Goal: Task Accomplishment & Management: Use online tool/utility

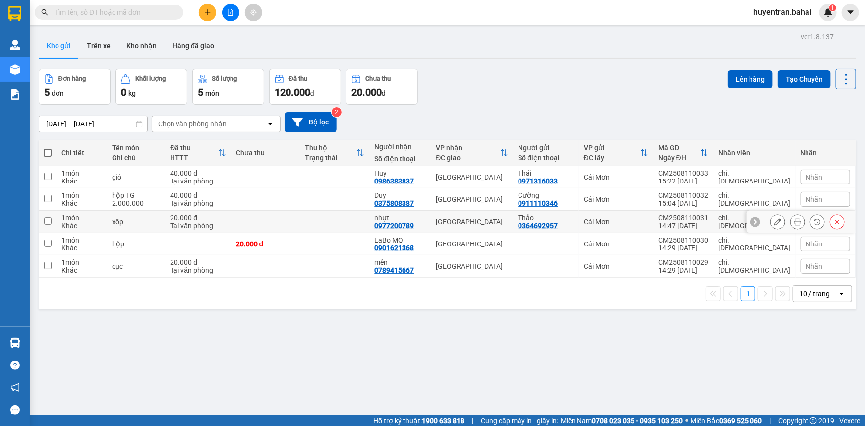
click at [51, 224] on input "checkbox" at bounding box center [47, 220] width 7 height 7
checkbox input "true"
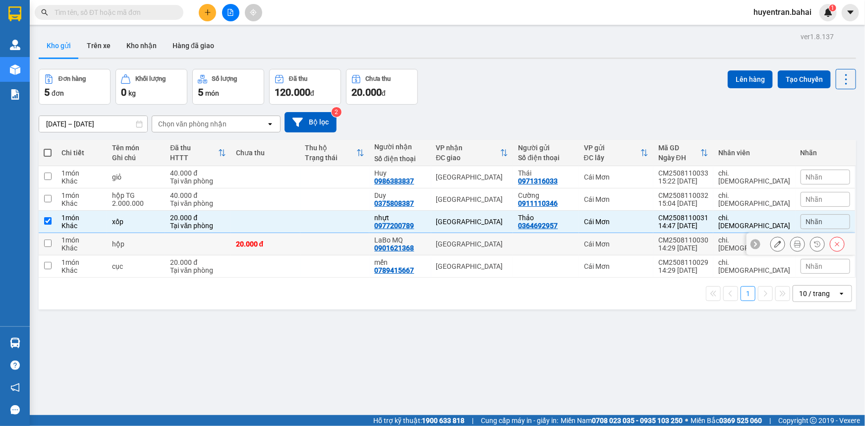
click at [58, 244] on td "1 món Khác" at bounding box center [81, 244] width 51 height 22
checkbox input "true"
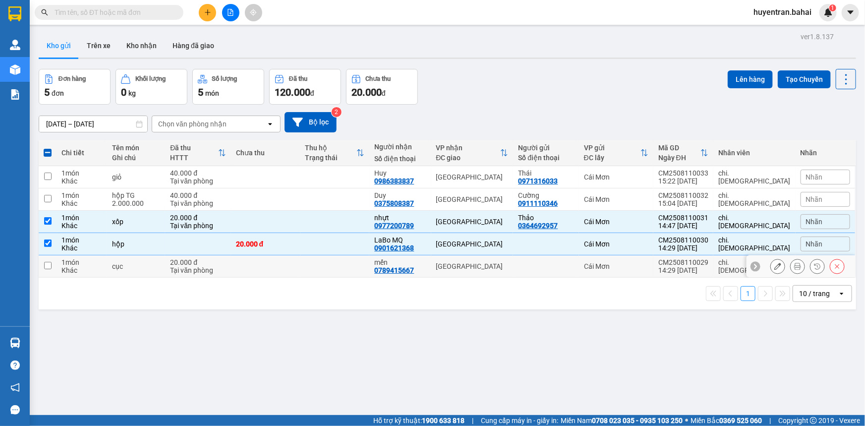
drag, startPoint x: 52, startPoint y: 272, endPoint x: 94, endPoint y: 217, distance: 69.0
click at [55, 268] on td at bounding box center [48, 266] width 18 height 22
checkbox input "true"
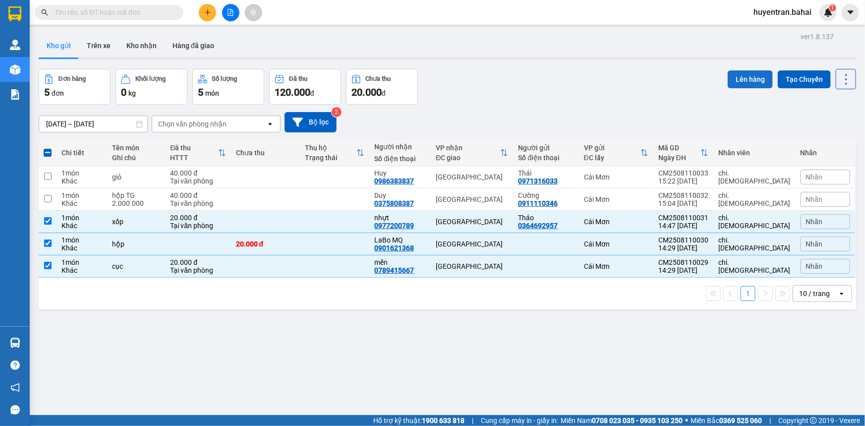
click at [739, 77] on button "Lên hàng" at bounding box center [749, 79] width 45 height 18
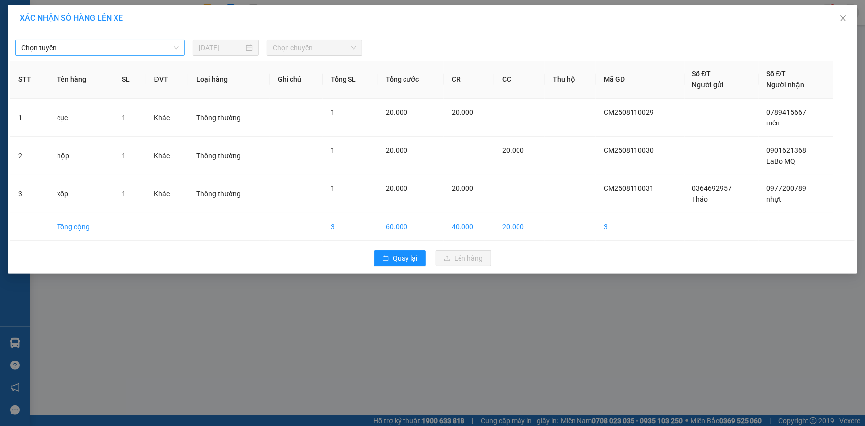
drag, startPoint x: 45, startPoint y: 49, endPoint x: 51, endPoint y: 49, distance: 5.9
click at [47, 49] on span "Chọn tuyến" at bounding box center [100, 47] width 158 height 15
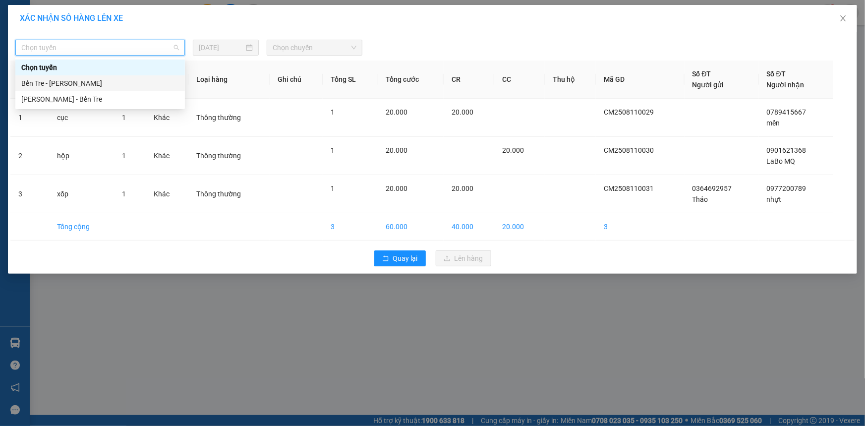
drag, startPoint x: 84, startPoint y: 84, endPoint x: 120, endPoint y: 74, distance: 37.5
click at [89, 83] on div "Bến Tre - [PERSON_NAME]" at bounding box center [100, 83] width 158 height 11
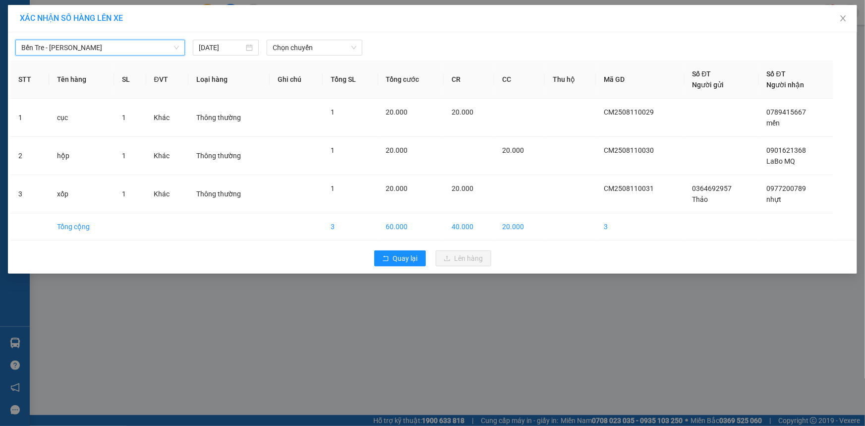
click at [348, 37] on div "Bến Tre - [PERSON_NAME] Bến Tre - [GEOGRAPHIC_DATA] [DATE] Chọn chuyến" at bounding box center [432, 45] width 844 height 21
click at [337, 45] on span "Chọn chuyến" at bounding box center [314, 47] width 84 height 15
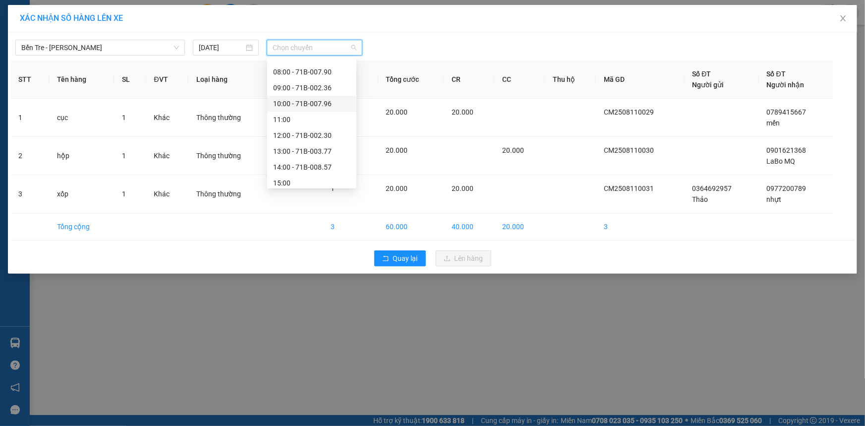
scroll to position [135, 0]
click at [288, 154] on div "15:00" at bounding box center [311, 154] width 77 height 11
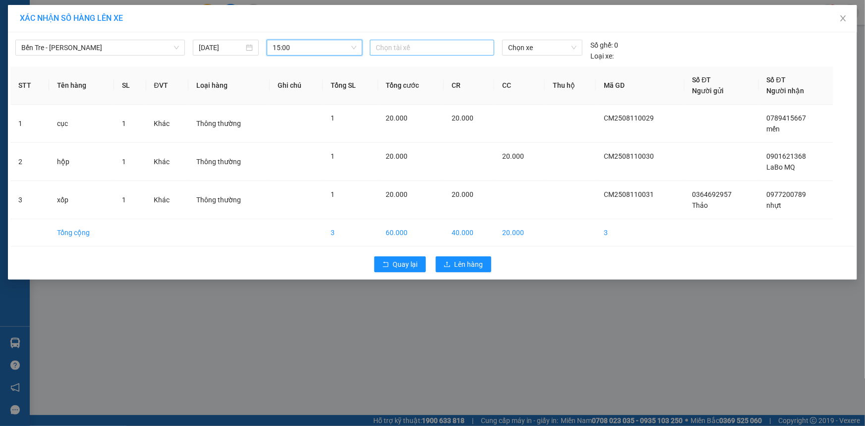
click at [391, 47] on div at bounding box center [431, 48] width 119 height 12
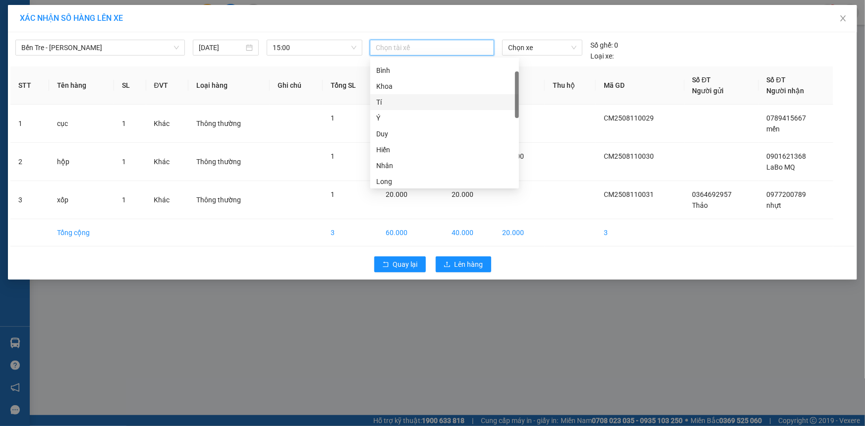
scroll to position [0, 0]
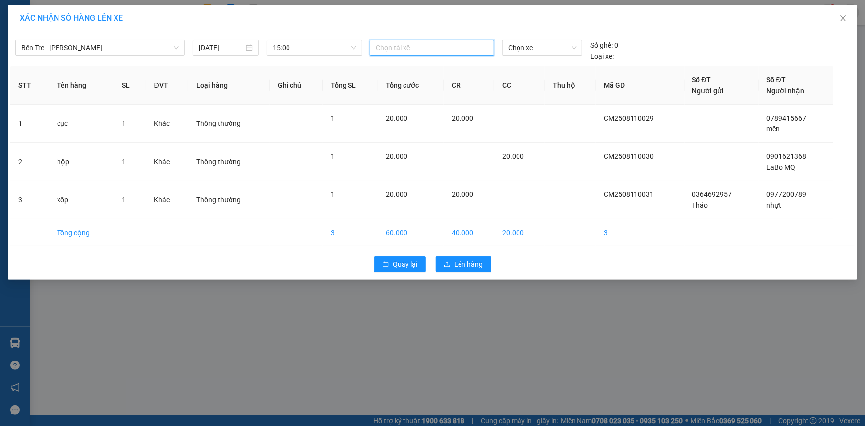
click at [417, 50] on div at bounding box center [431, 48] width 119 height 12
type input "li"
click at [422, 88] on div "[PERSON_NAME]" at bounding box center [444, 83] width 137 height 11
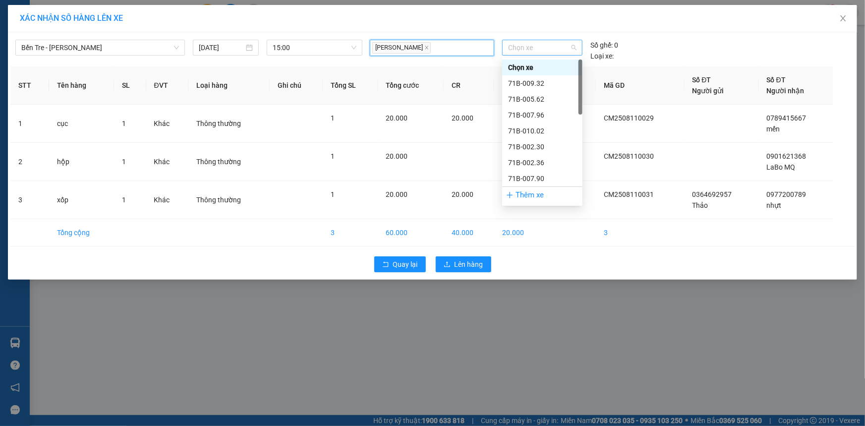
click at [561, 47] on span "Chọn xe" at bounding box center [542, 47] width 68 height 15
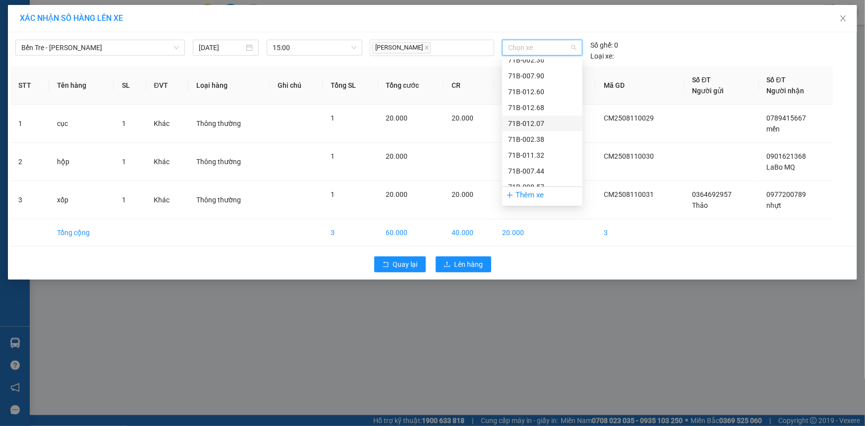
scroll to position [57, 0]
click at [540, 102] on div "71B-002.36" at bounding box center [542, 105] width 68 height 11
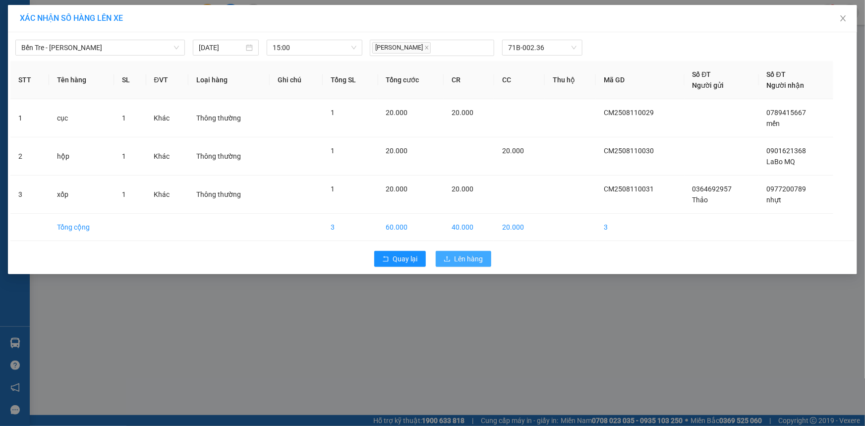
drag, startPoint x: 470, startPoint y: 260, endPoint x: 471, endPoint y: 248, distance: 11.9
click at [470, 259] on span "Lên hàng" at bounding box center [468, 258] width 29 height 11
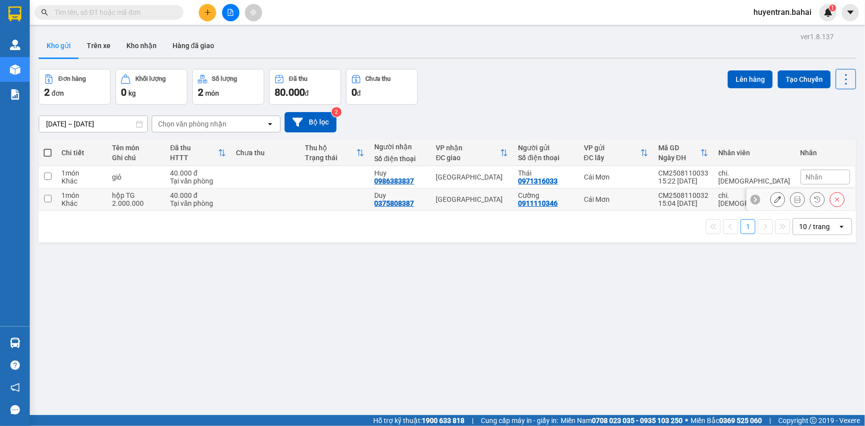
click at [42, 196] on td at bounding box center [48, 199] width 18 height 22
checkbox input "true"
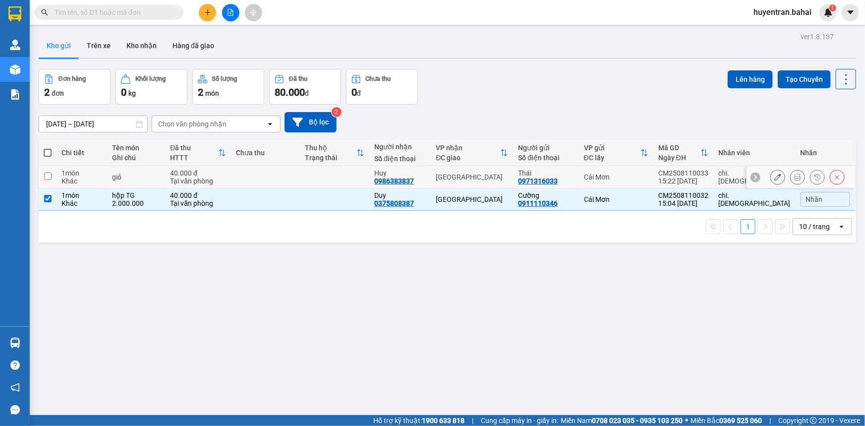
click at [43, 187] on td at bounding box center [48, 177] width 18 height 22
checkbox input "true"
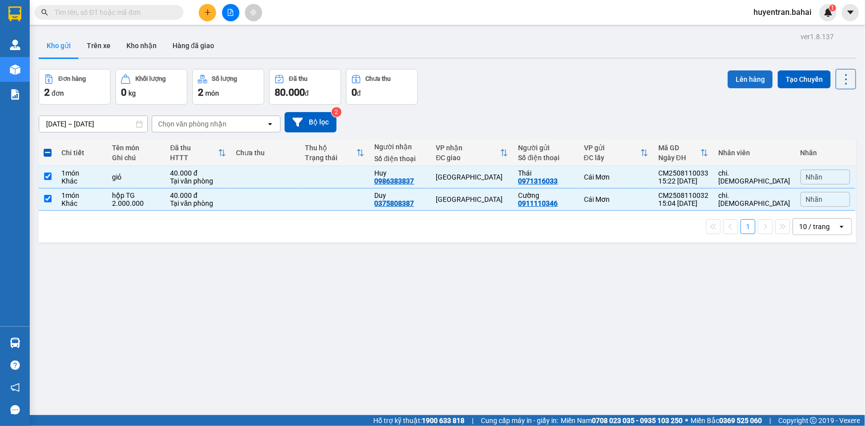
click at [740, 72] on button "Lên hàng" at bounding box center [749, 79] width 45 height 18
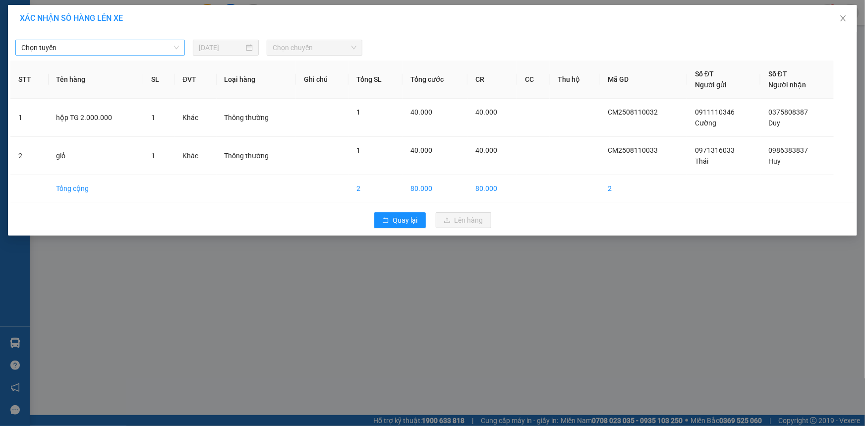
drag, startPoint x: 93, startPoint y: 34, endPoint x: 94, endPoint y: 39, distance: 5.2
click at [94, 35] on div "Chọn tuyến [DATE] Chọn chuyến" at bounding box center [432, 45] width 844 height 21
click at [94, 40] on span "Chọn tuyến" at bounding box center [100, 47] width 158 height 15
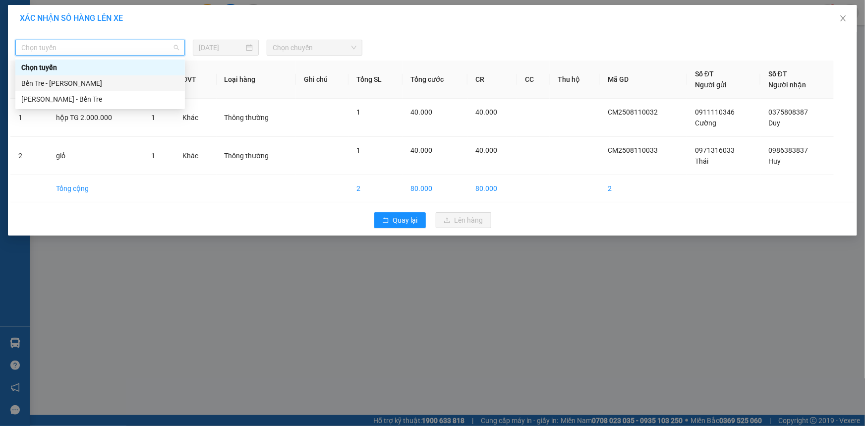
click at [101, 75] on div "Bến Tre - [PERSON_NAME]" at bounding box center [99, 83] width 169 height 16
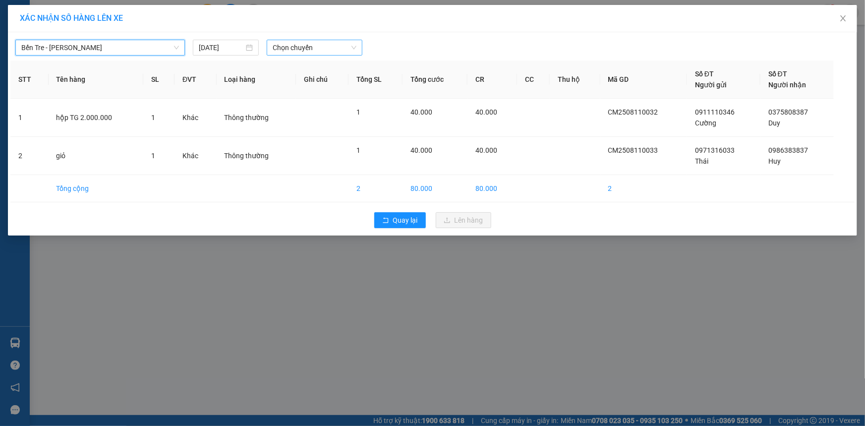
click at [288, 48] on span "Chọn chuyến" at bounding box center [314, 47] width 84 height 15
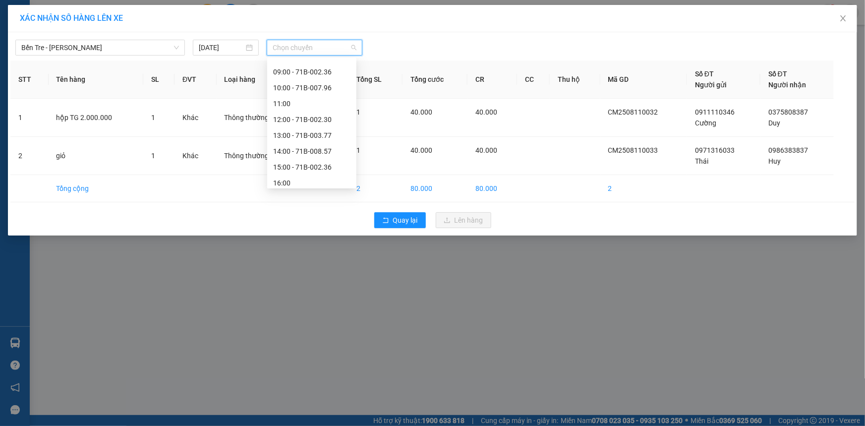
scroll to position [142, 0]
click at [303, 158] on div "16:00" at bounding box center [311, 163] width 77 height 11
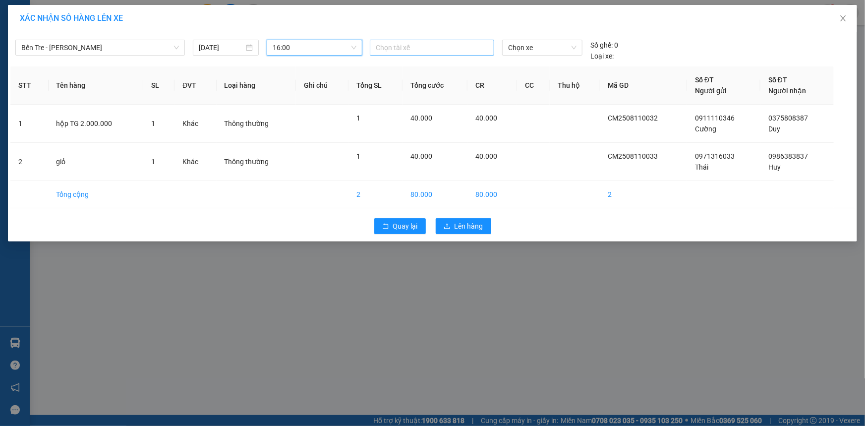
click at [435, 44] on div at bounding box center [431, 48] width 119 height 12
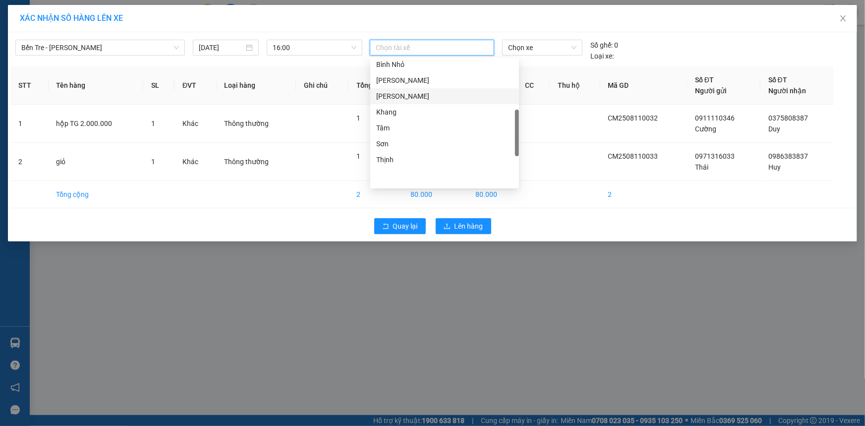
scroll to position [180, 0]
click at [401, 88] on div "Tài" at bounding box center [444, 93] width 137 height 11
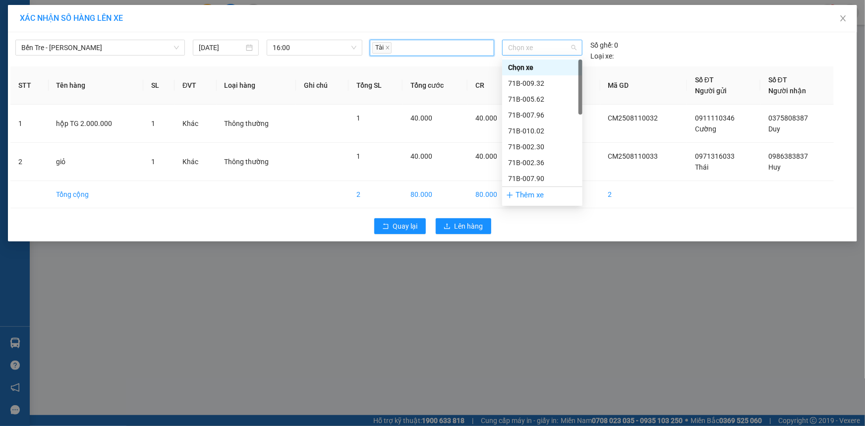
click at [559, 50] on span "Chọn xe" at bounding box center [542, 47] width 68 height 15
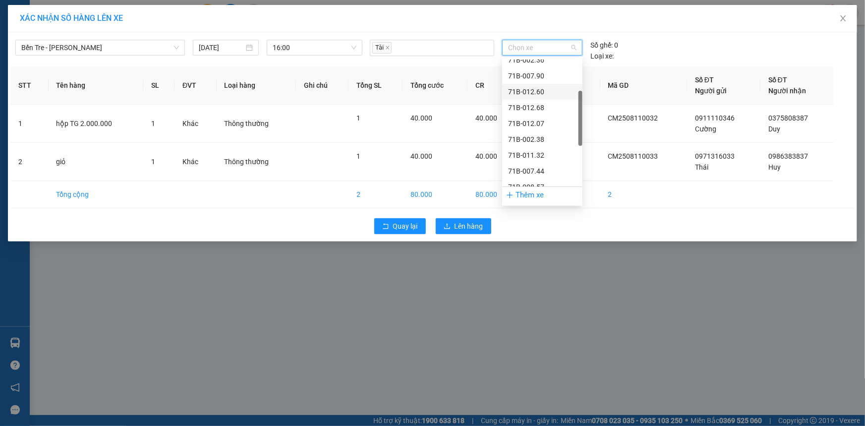
scroll to position [103, 0]
click at [545, 92] on div "71B-012.60" at bounding box center [542, 91] width 68 height 11
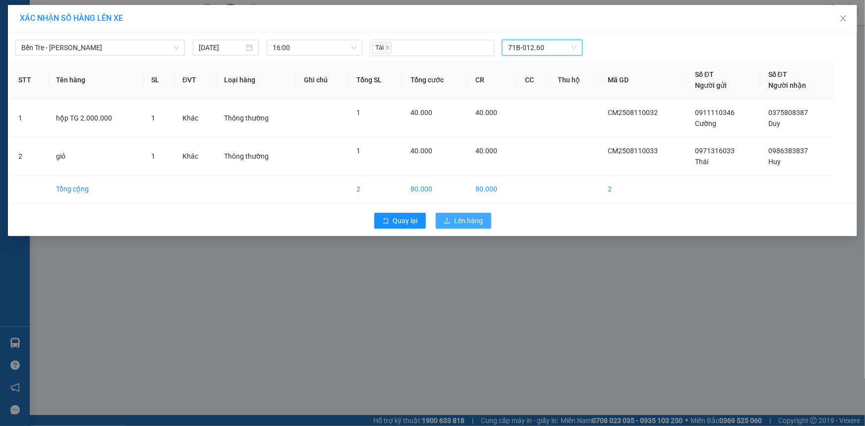
click at [462, 217] on span "Lên hàng" at bounding box center [468, 220] width 29 height 11
